Goal: Transaction & Acquisition: Purchase product/service

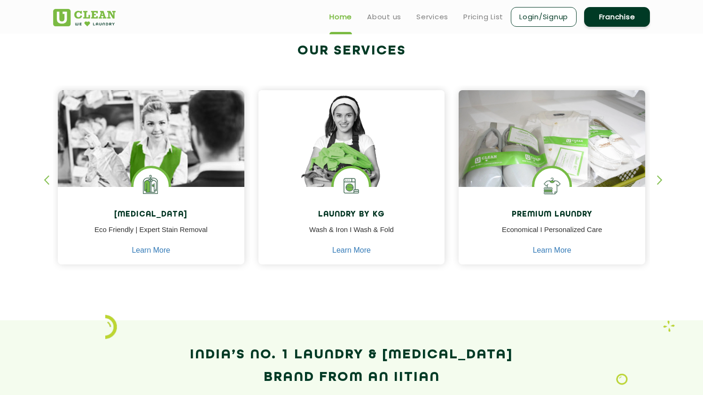
scroll to position [354, 0]
click at [657, 177] on div "button" at bounding box center [664, 189] width 14 height 26
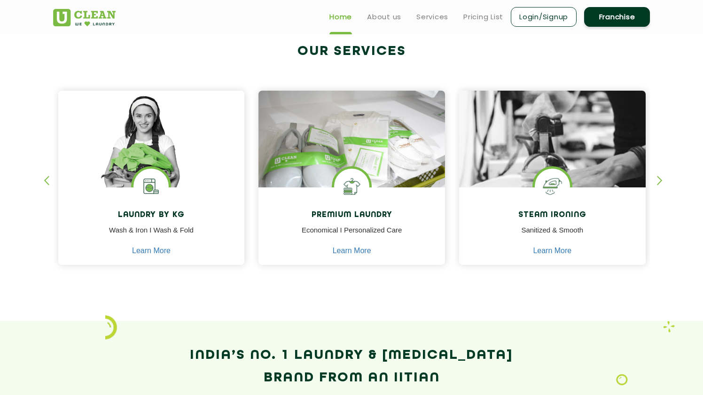
click at [657, 177] on div "button" at bounding box center [664, 189] width 14 height 26
click at [43, 178] on section "Our Services [MEDICAL_DATA] Eco Friendly | Expert Stain Removal Learn More [MED…" at bounding box center [351, 164] width 703 height 313
click at [47, 179] on div "button" at bounding box center [51, 189] width 14 height 26
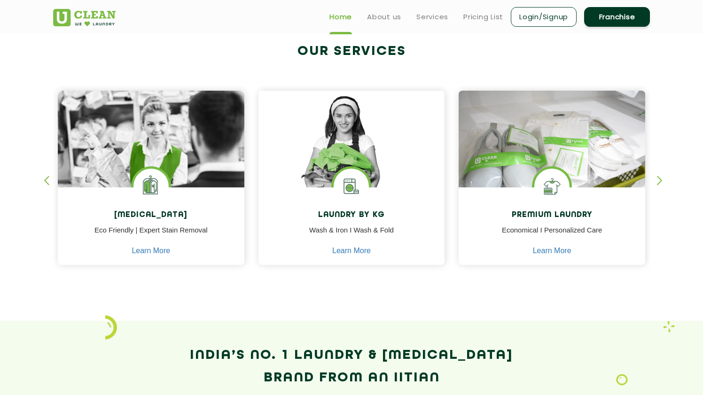
click at [47, 179] on div "button" at bounding box center [51, 189] width 14 height 26
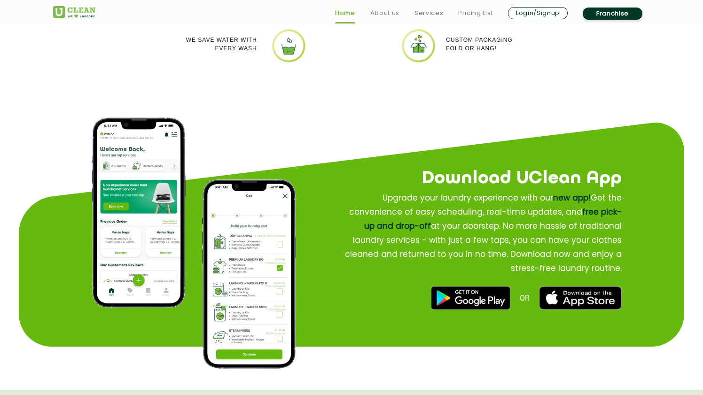
scroll to position [1163, 0]
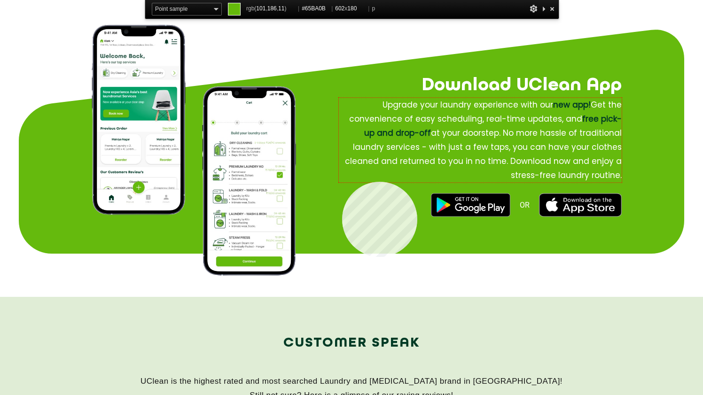
click at [342, 182] on p "Upgrade your laundry experience with our new app! Get the convenience of easy s…" at bounding box center [480, 140] width 283 height 85
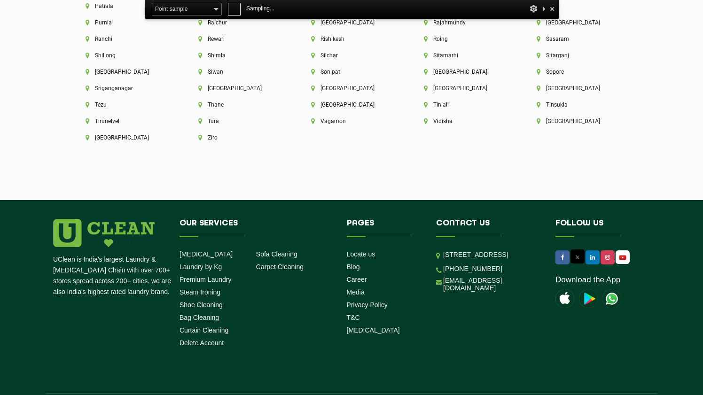
scroll to position [2634, 0]
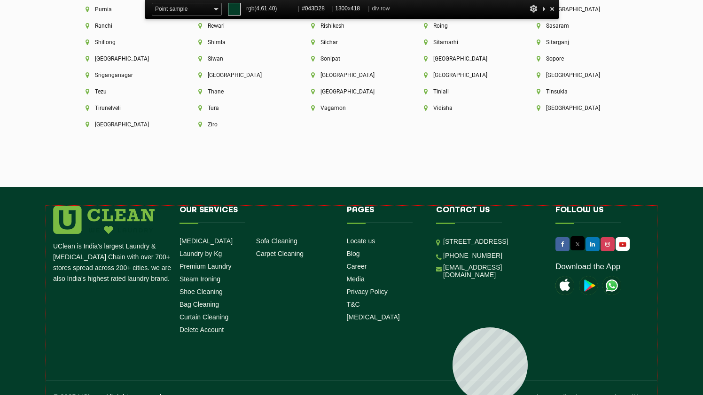
click at [453, 328] on div "UClean is India's largest Laundry & [MEDICAL_DATA] Chain with over 700+ stores …" at bounding box center [351, 304] width 611 height 197
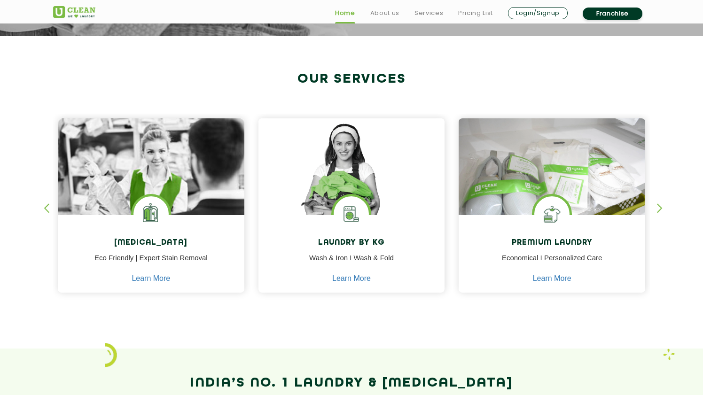
scroll to position [330, 0]
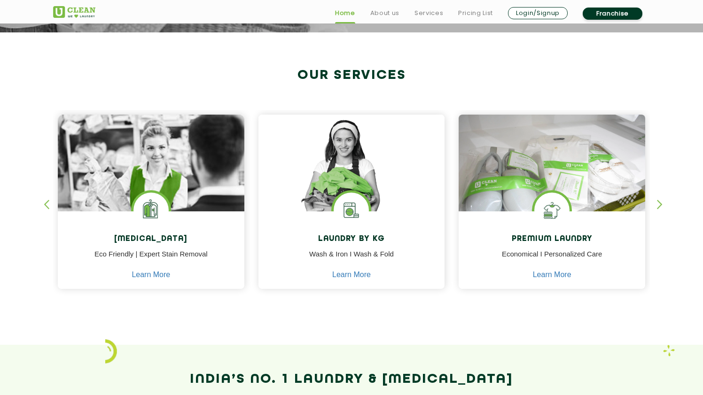
click at [661, 207] on div "button" at bounding box center [664, 213] width 14 height 26
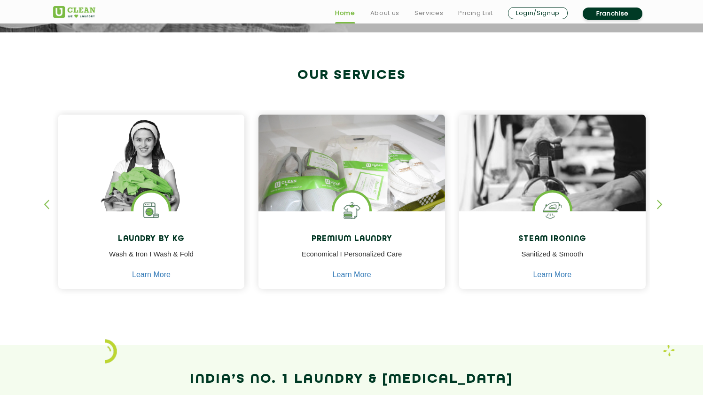
click at [661, 207] on div "button" at bounding box center [664, 213] width 14 height 26
click at [40, 205] on section "Our Services [MEDICAL_DATA] Eco Friendly | Expert Stain Removal Learn More [MED…" at bounding box center [351, 188] width 703 height 313
click at [51, 204] on div "button" at bounding box center [51, 213] width 14 height 26
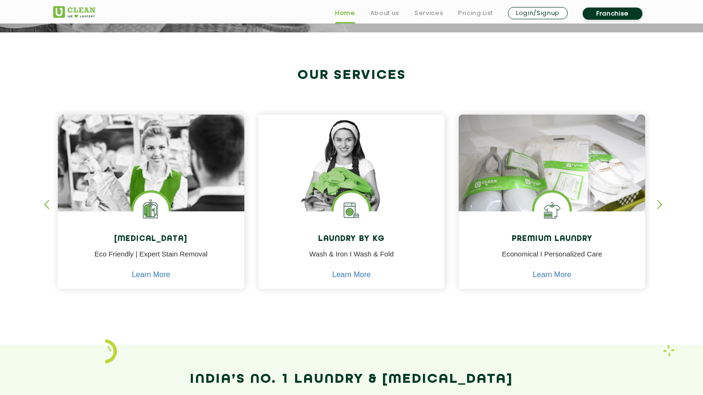
click at [51, 204] on div "button" at bounding box center [51, 213] width 14 height 26
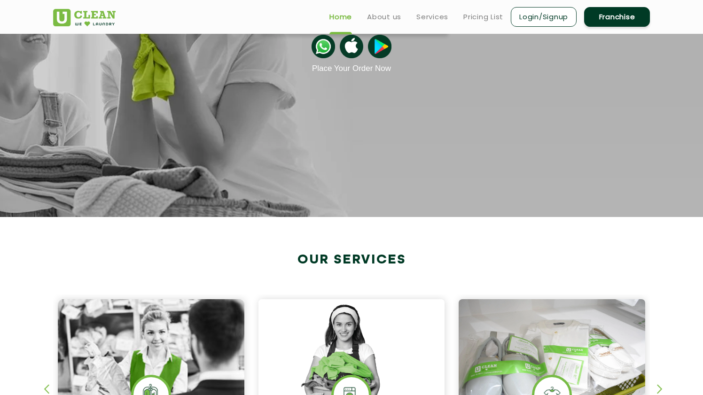
scroll to position [123, 0]
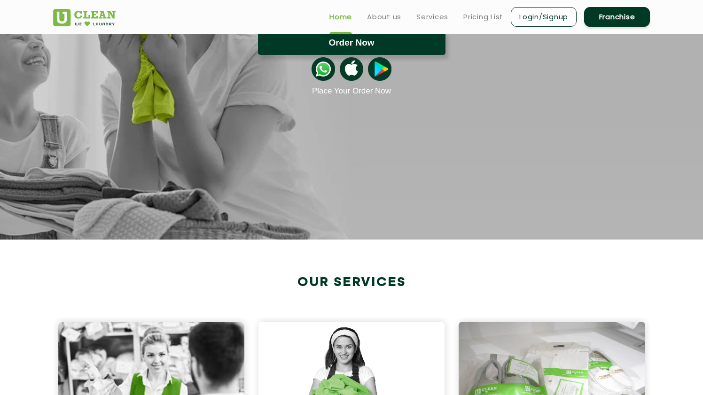
click at [398, 46] on button "Order Now" at bounding box center [352, 43] width 188 height 24
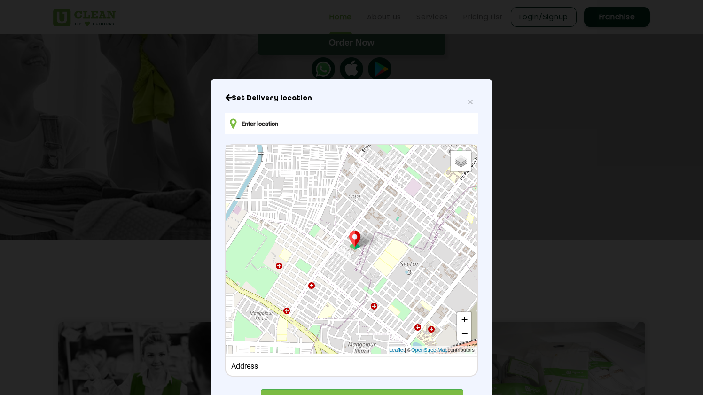
click at [471, 95] on h6 "Set Delivery location" at bounding box center [351, 98] width 253 height 9
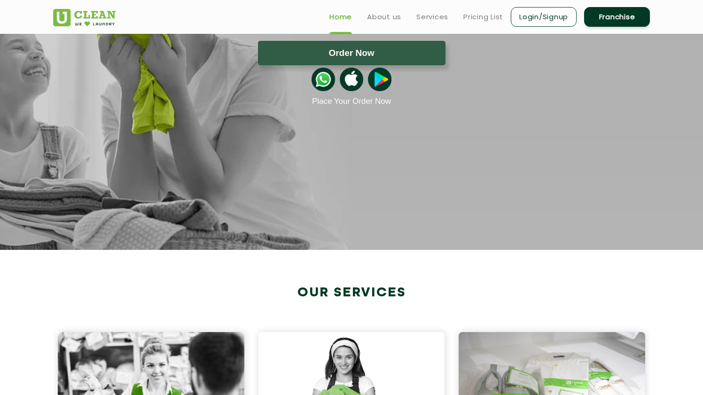
scroll to position [0, 0]
